Goal: Find specific page/section: Find specific page/section

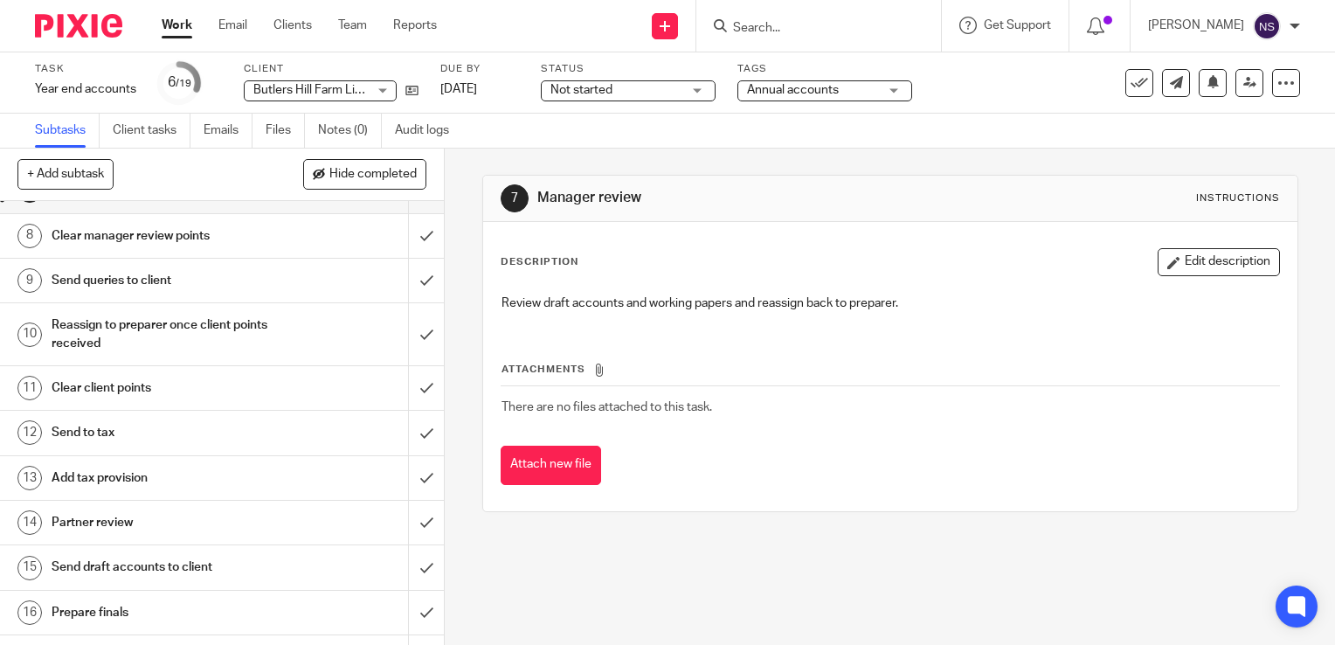
scroll to position [262, 0]
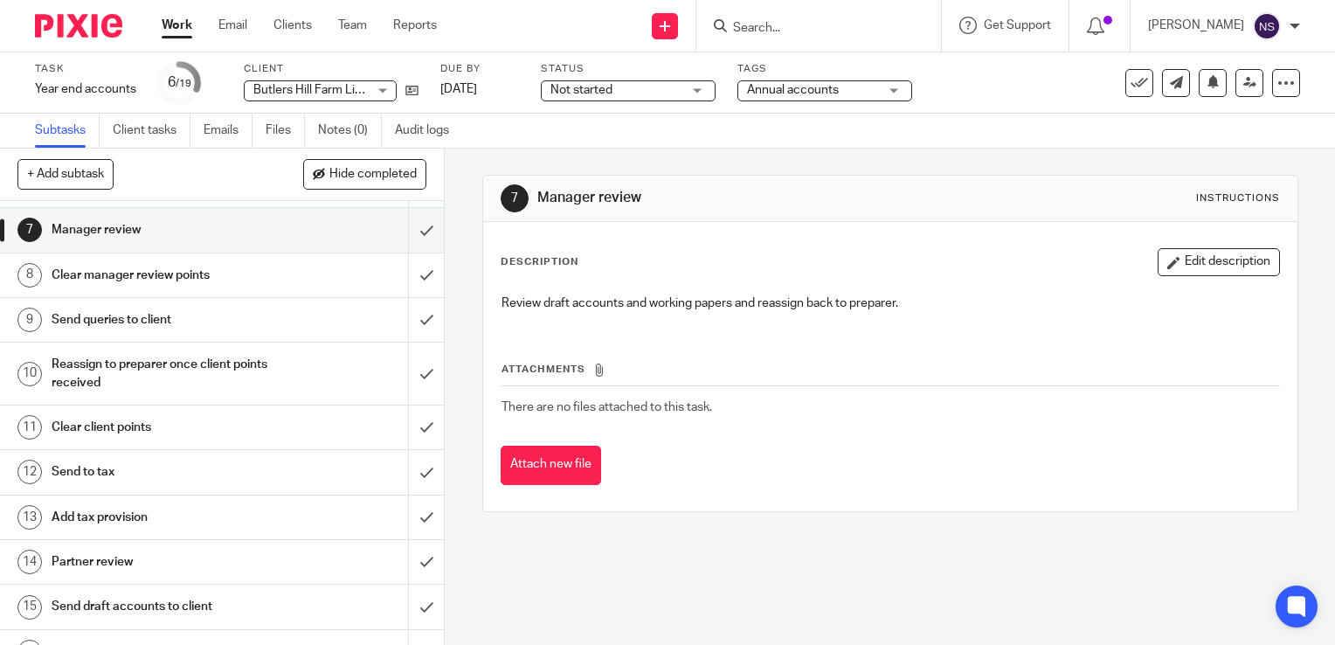
click at [350, 94] on span "Butlers Hill Farm Limited" at bounding box center [319, 90] width 133 height 12
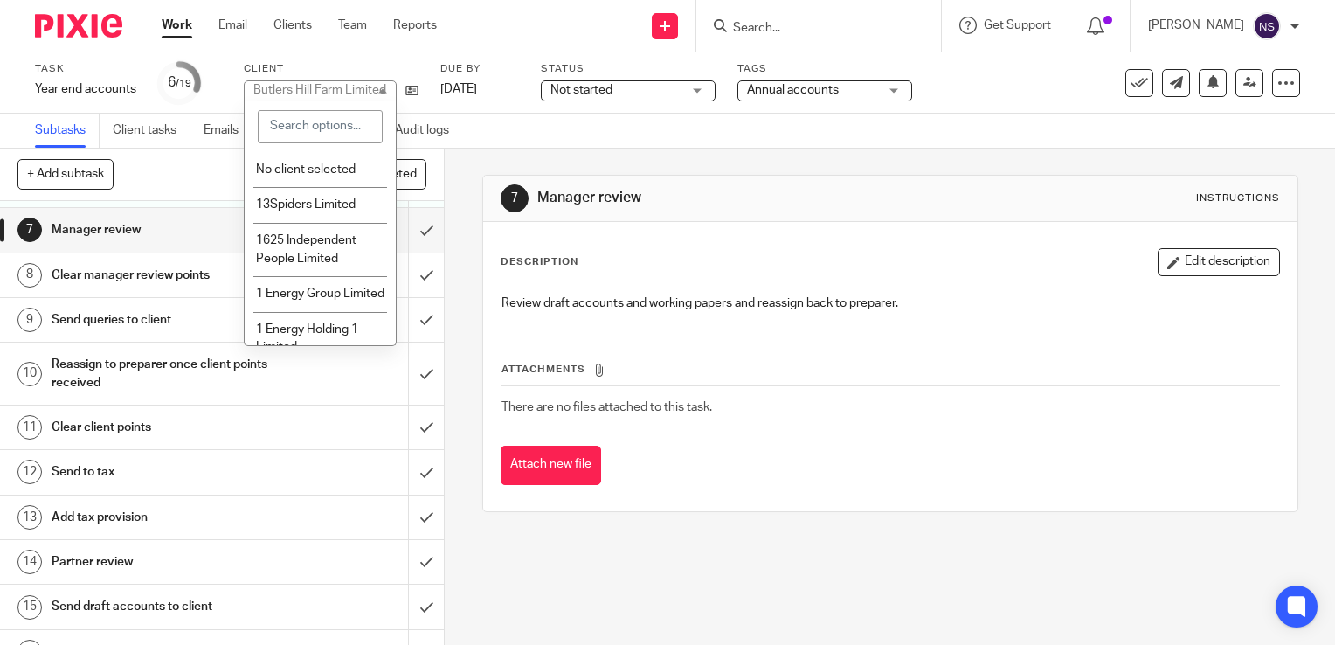
click at [315, 129] on input "search" at bounding box center [320, 126] width 125 height 33
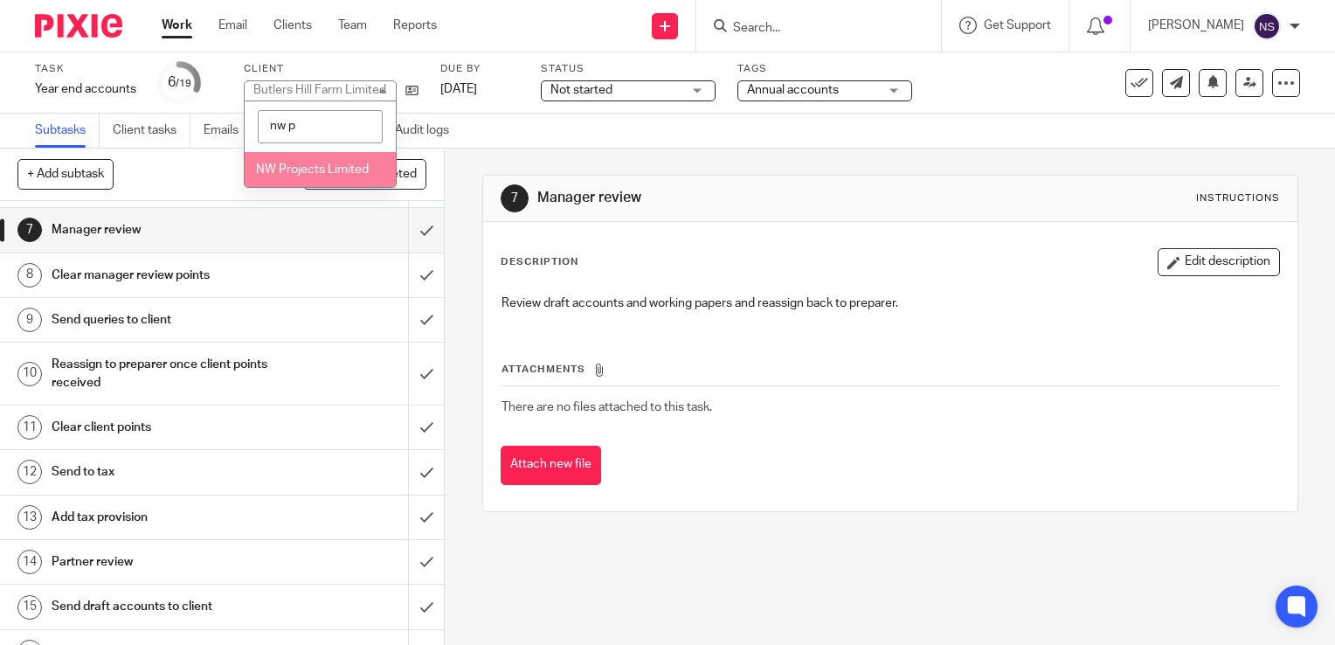
type input "nw p"
click at [311, 175] on span "NW Projects Limited" at bounding box center [312, 169] width 113 height 12
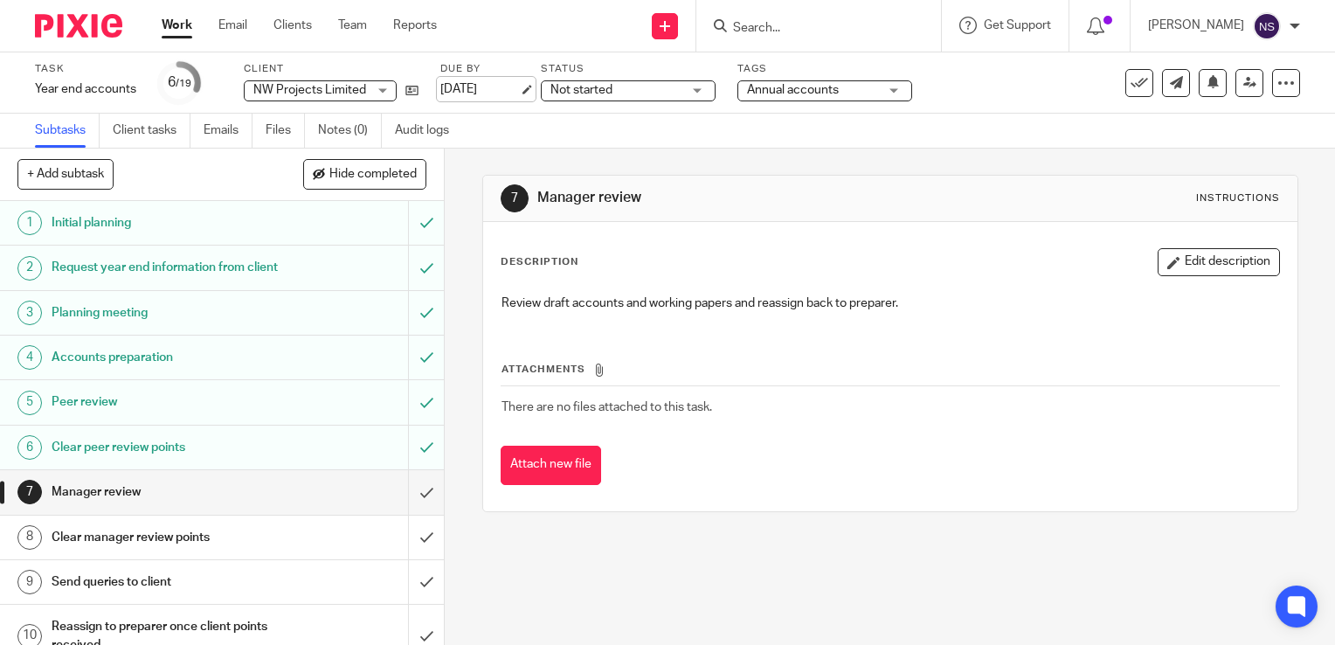
click at [487, 88] on link "[DATE]" at bounding box center [479, 89] width 79 height 18
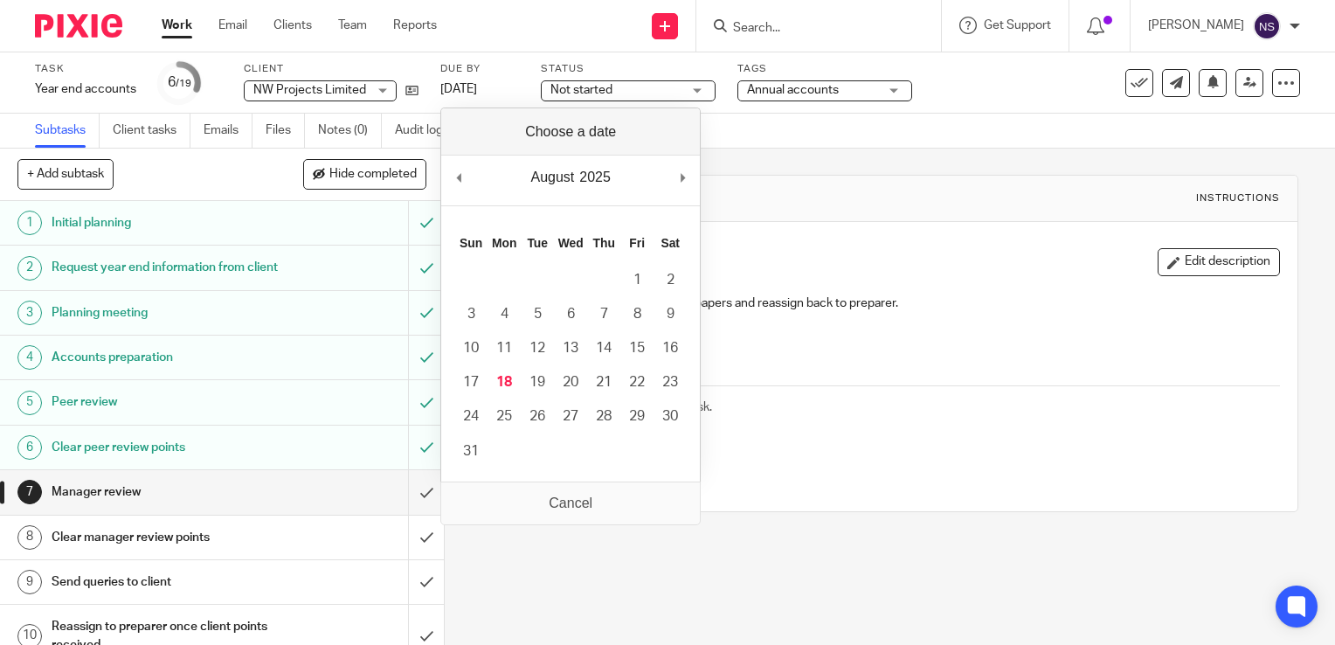
click at [518, 31] on div "Send new email Create task Add client Request signature Get Support Contact via…" at bounding box center [899, 26] width 872 height 52
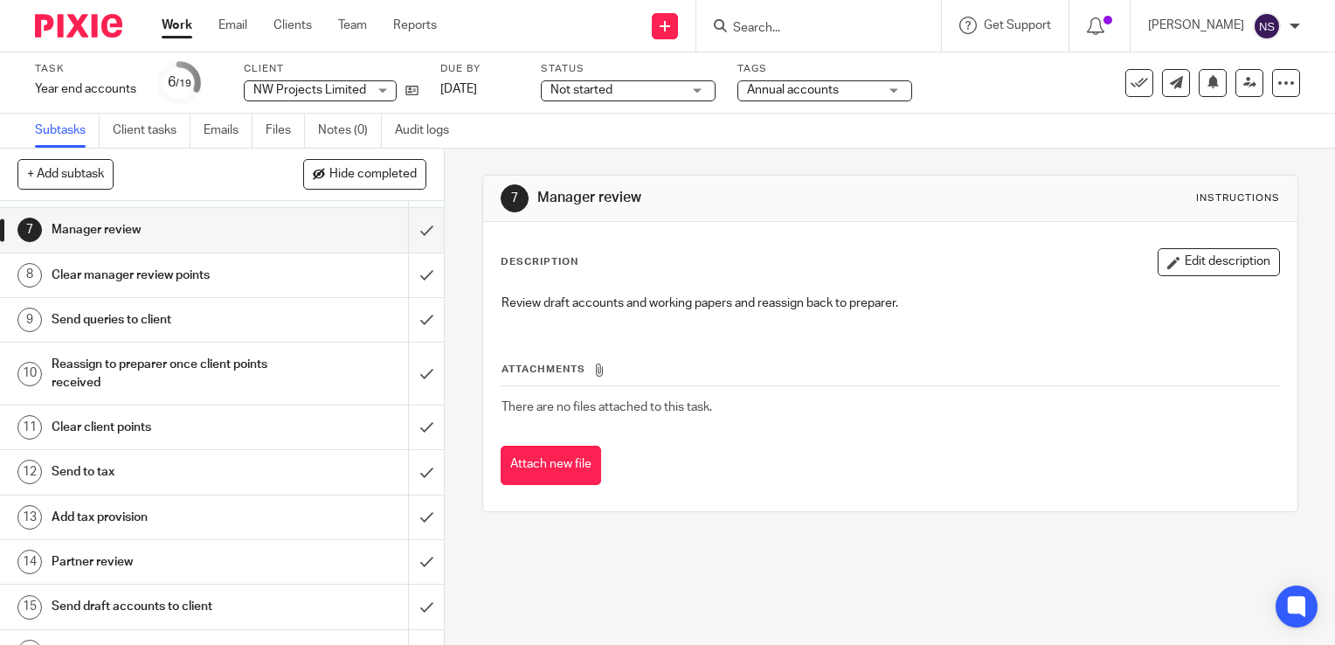
scroll to position [262, 0]
click at [989, 95] on div "Task Year end accounts Save Year end accounts 6 /19 Client NW Projects Limited …" at bounding box center [562, 83] width 1055 height 42
click at [978, 110] on div "Task Year end accounts Save Year end accounts 6 /19 Client NW Projects Limited …" at bounding box center [667, 82] width 1335 height 61
